Goal: Find specific page/section: Find specific page/section

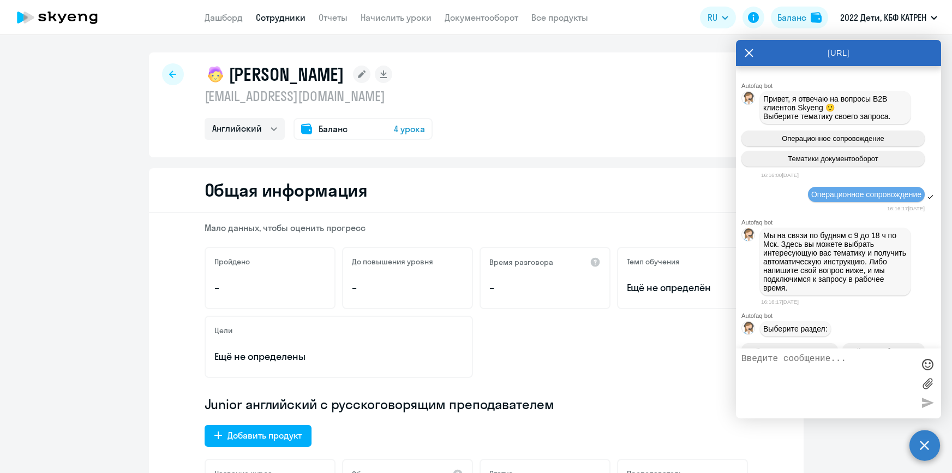
select select "english"
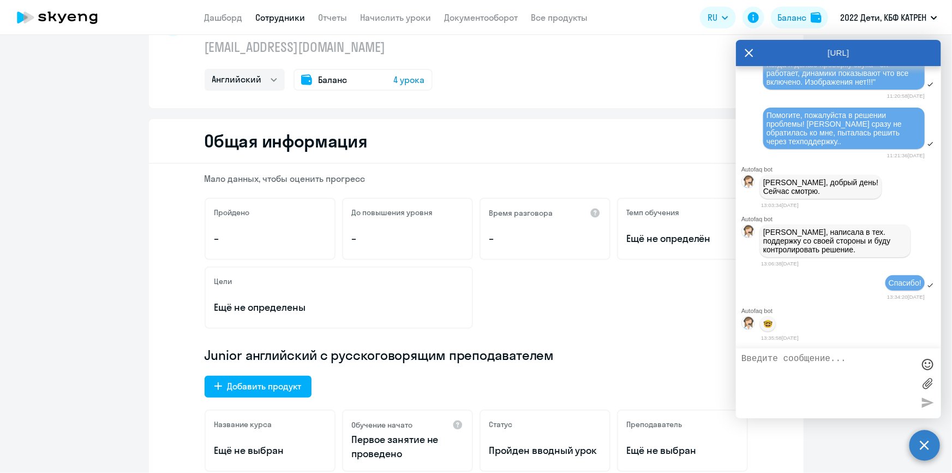
click at [266, 16] on link "Сотрудники" at bounding box center [281, 17] width 50 height 11
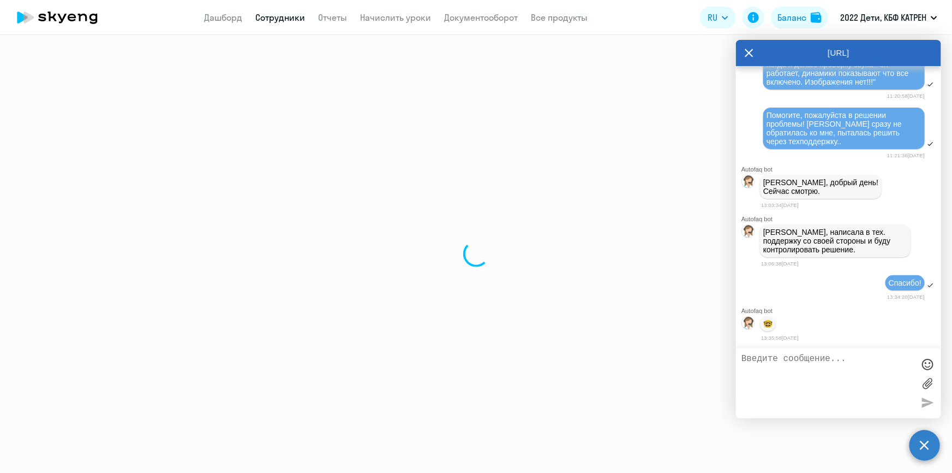
select select "30"
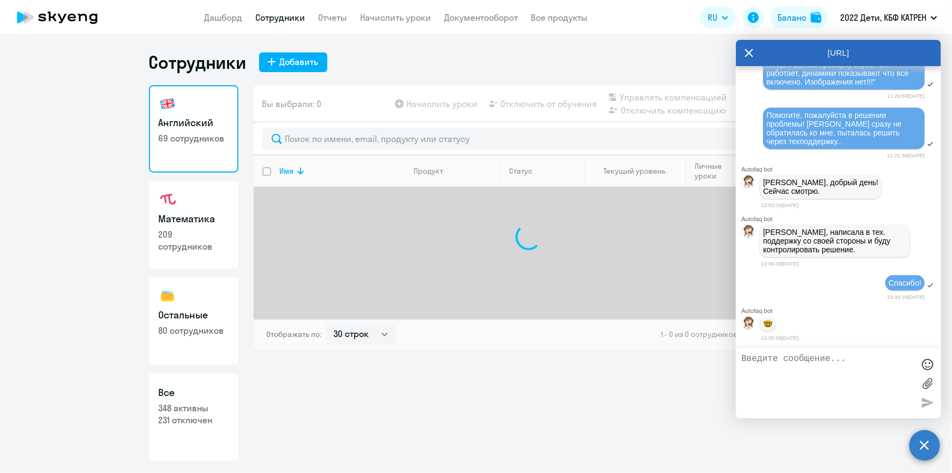
drag, startPoint x: 195, startPoint y: 433, endPoint x: 212, endPoint y: 409, distance: 28.9
click at [196, 433] on link "Все 348 активны 231 отключен" at bounding box center [193, 416] width 89 height 87
select select "30"
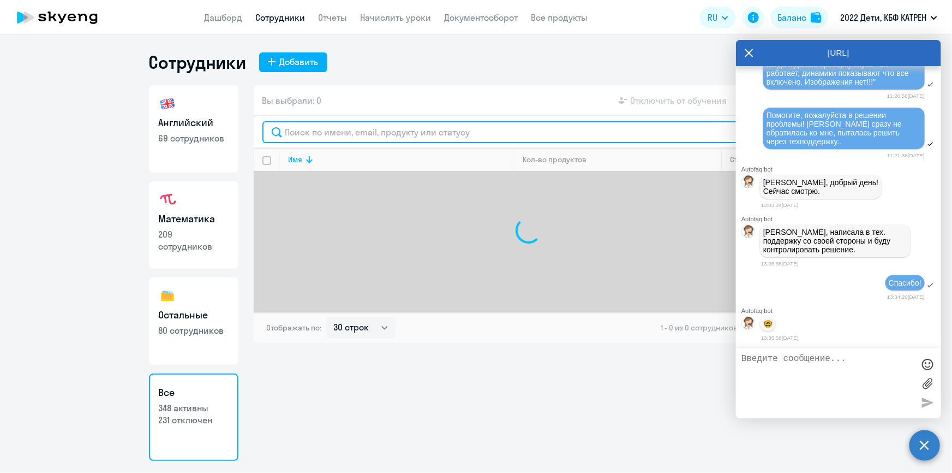
click at [357, 132] on input "text" at bounding box center [528, 132] width 533 height 22
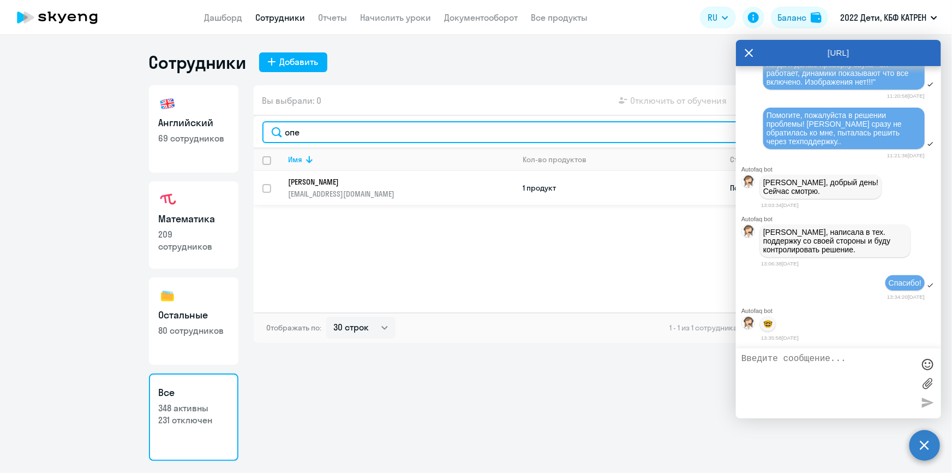
type input "опе"
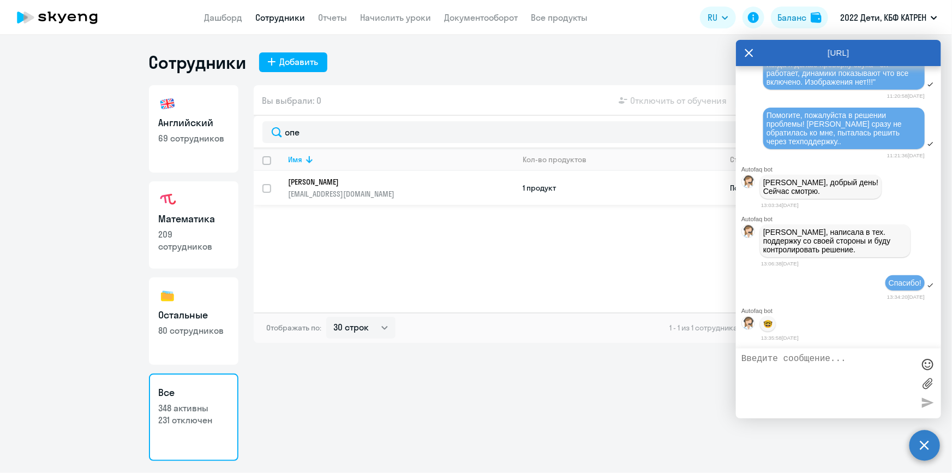
click at [357, 182] on p "[PERSON_NAME]" at bounding box center [394, 182] width 211 height 10
select select "english"
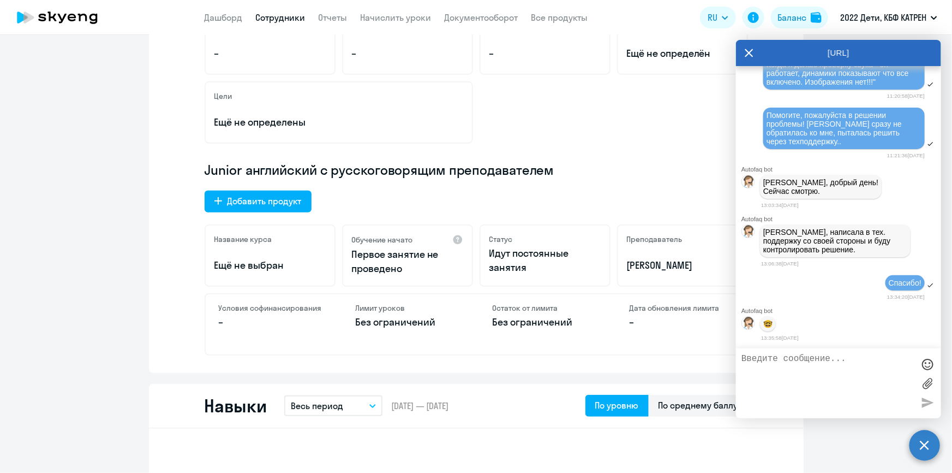
scroll to position [248, 0]
